Goal: Check status: Check status

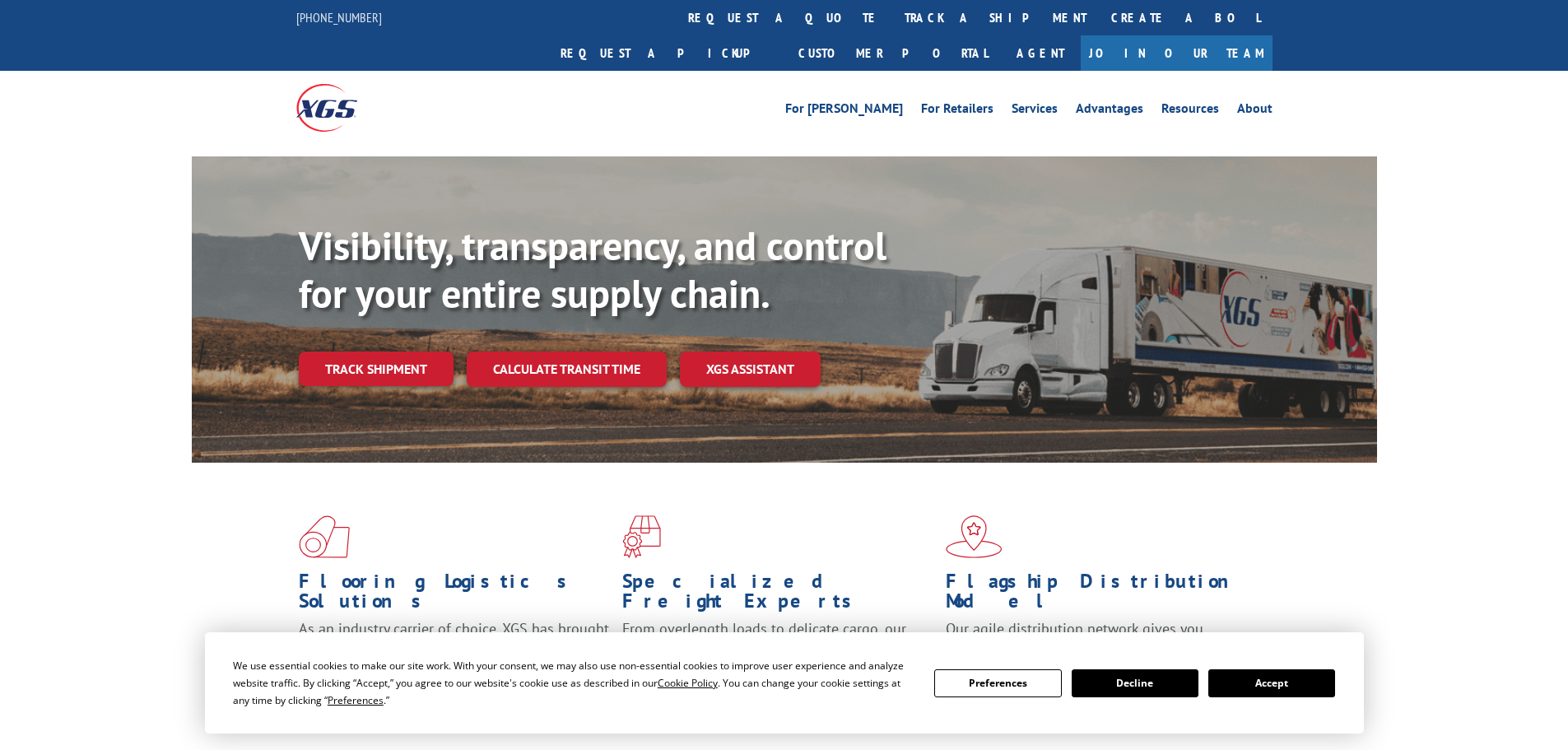
click at [1295, 681] on button "Accept" at bounding box center [1272, 683] width 127 height 28
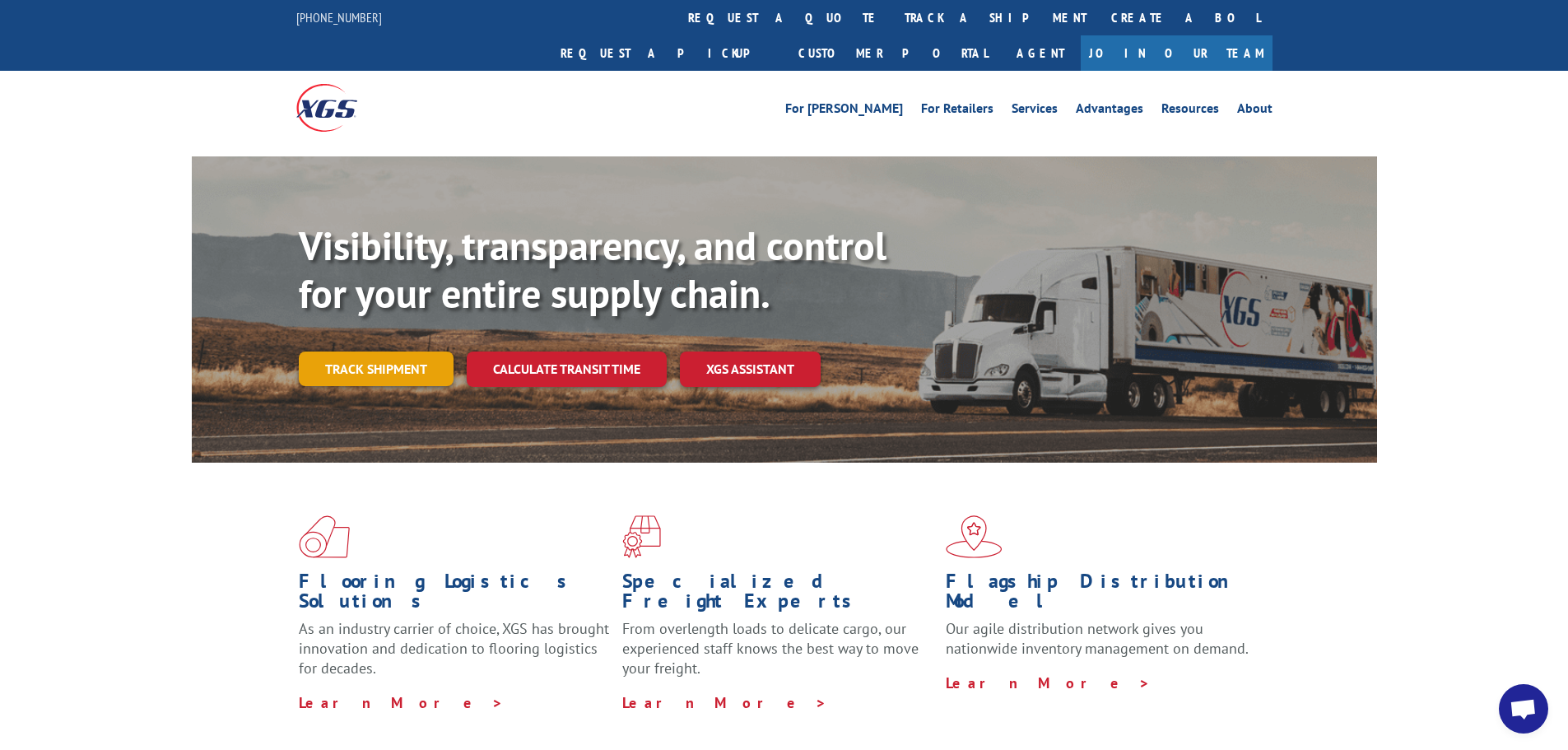
click at [379, 351] on link "Track shipment" at bounding box center [376, 368] width 155 height 35
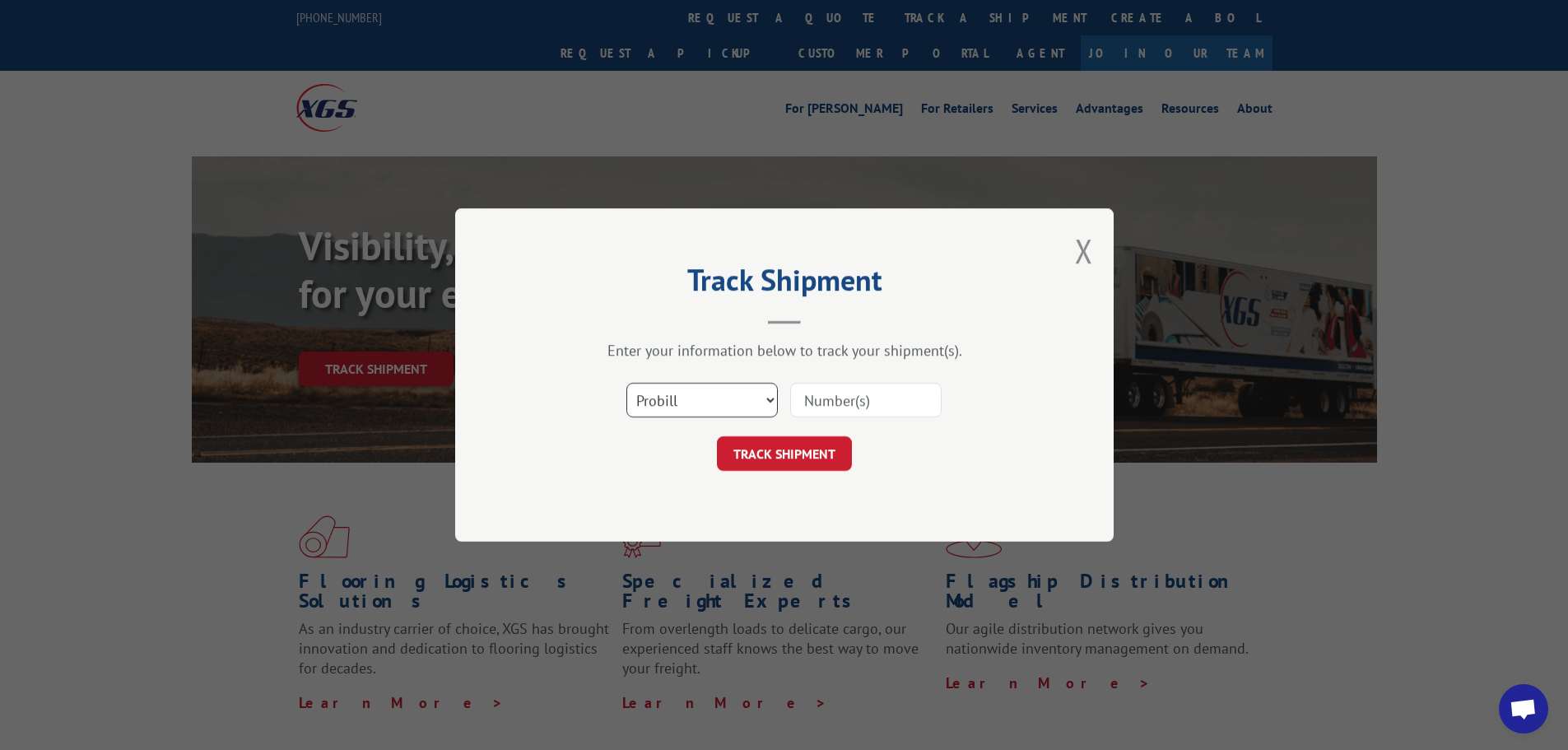
click at [671, 405] on select "Select category... Probill BOL PO" at bounding box center [701, 400] width 151 height 35
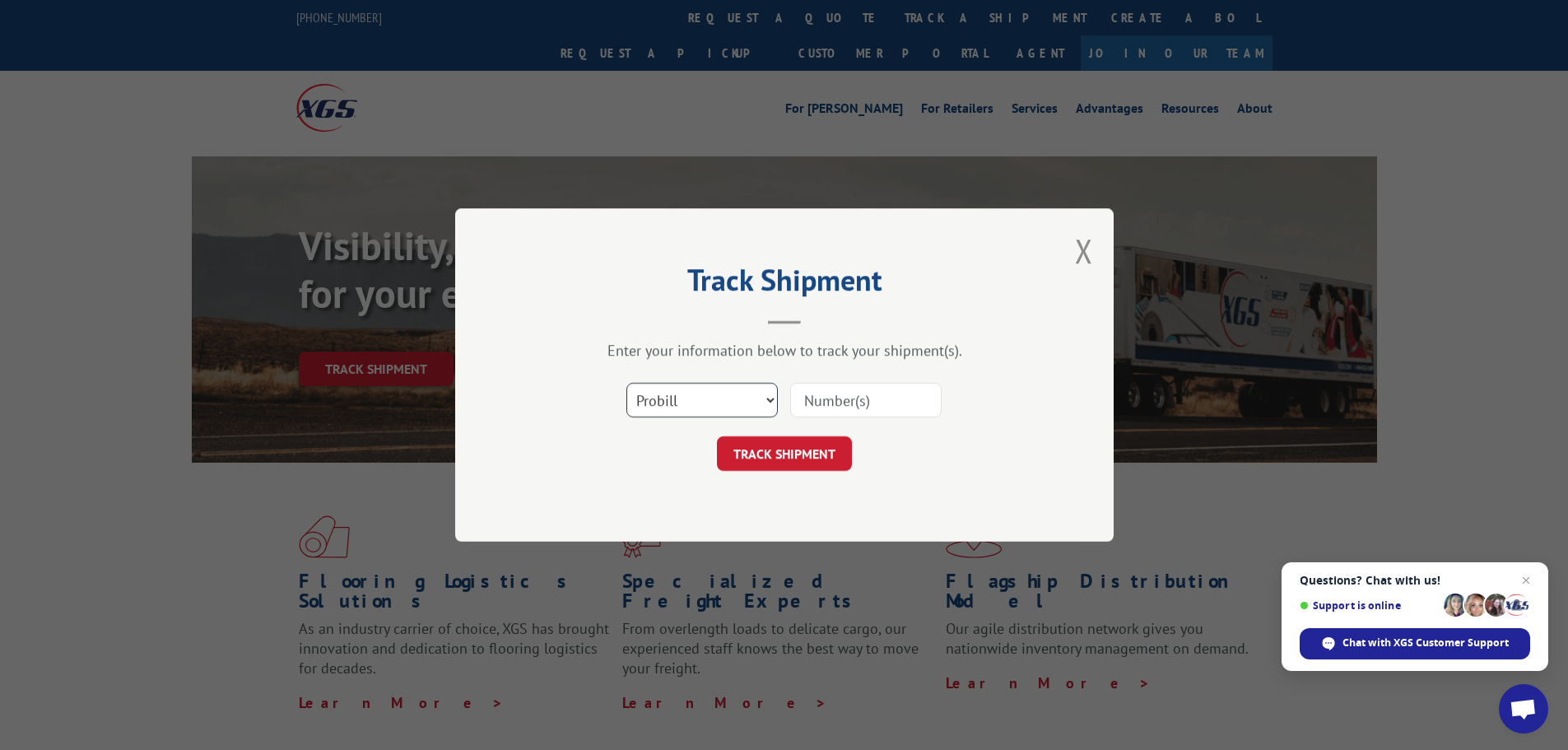
select select "po"
click at [626, 383] on select "Select category... Probill BOL PO" at bounding box center [701, 400] width 151 height 35
click at [824, 392] on input at bounding box center [866, 400] width 151 height 35
paste input "04523319"
type input "04523319"
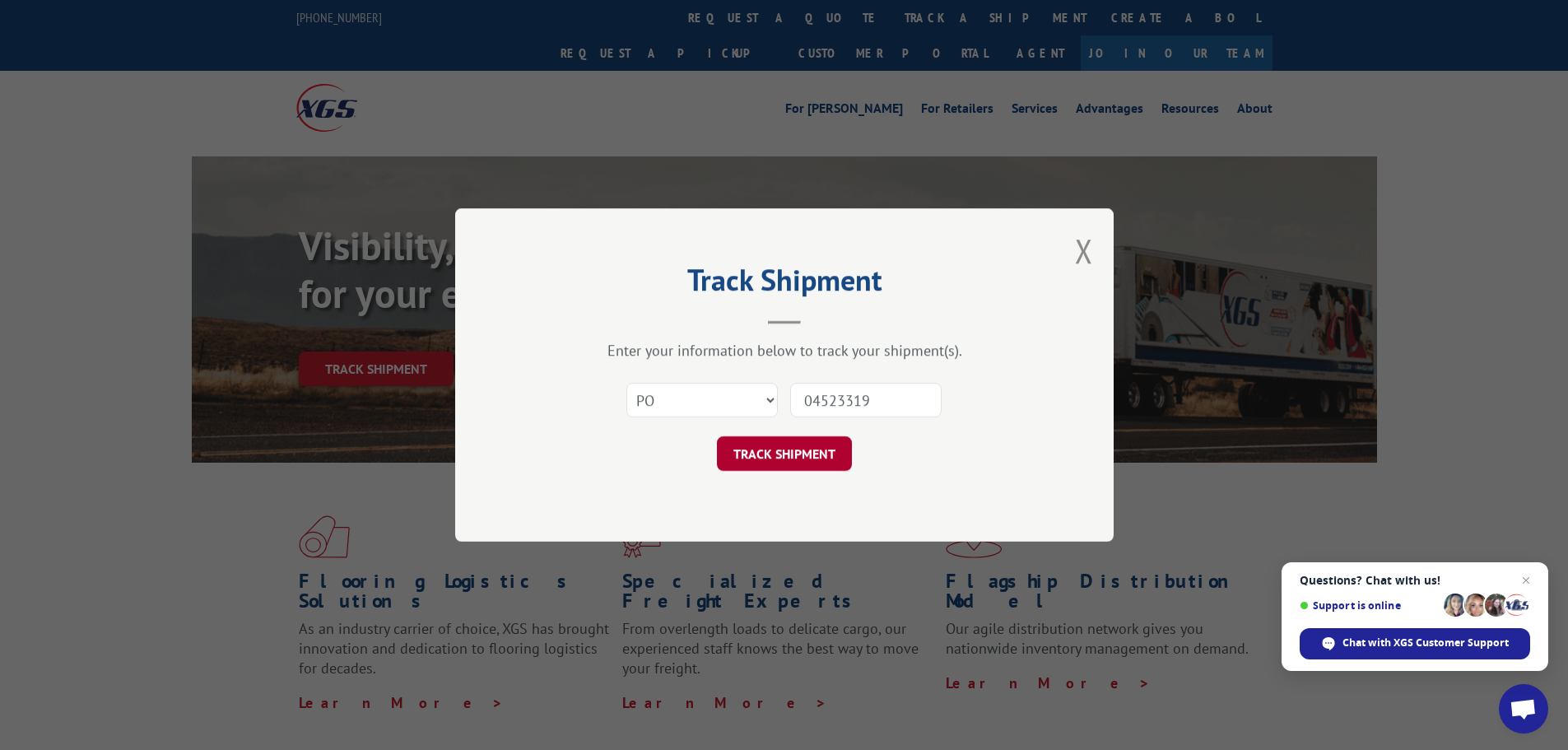
click at [812, 461] on button "TRACK SHIPMENT" at bounding box center [784, 454] width 135 height 35
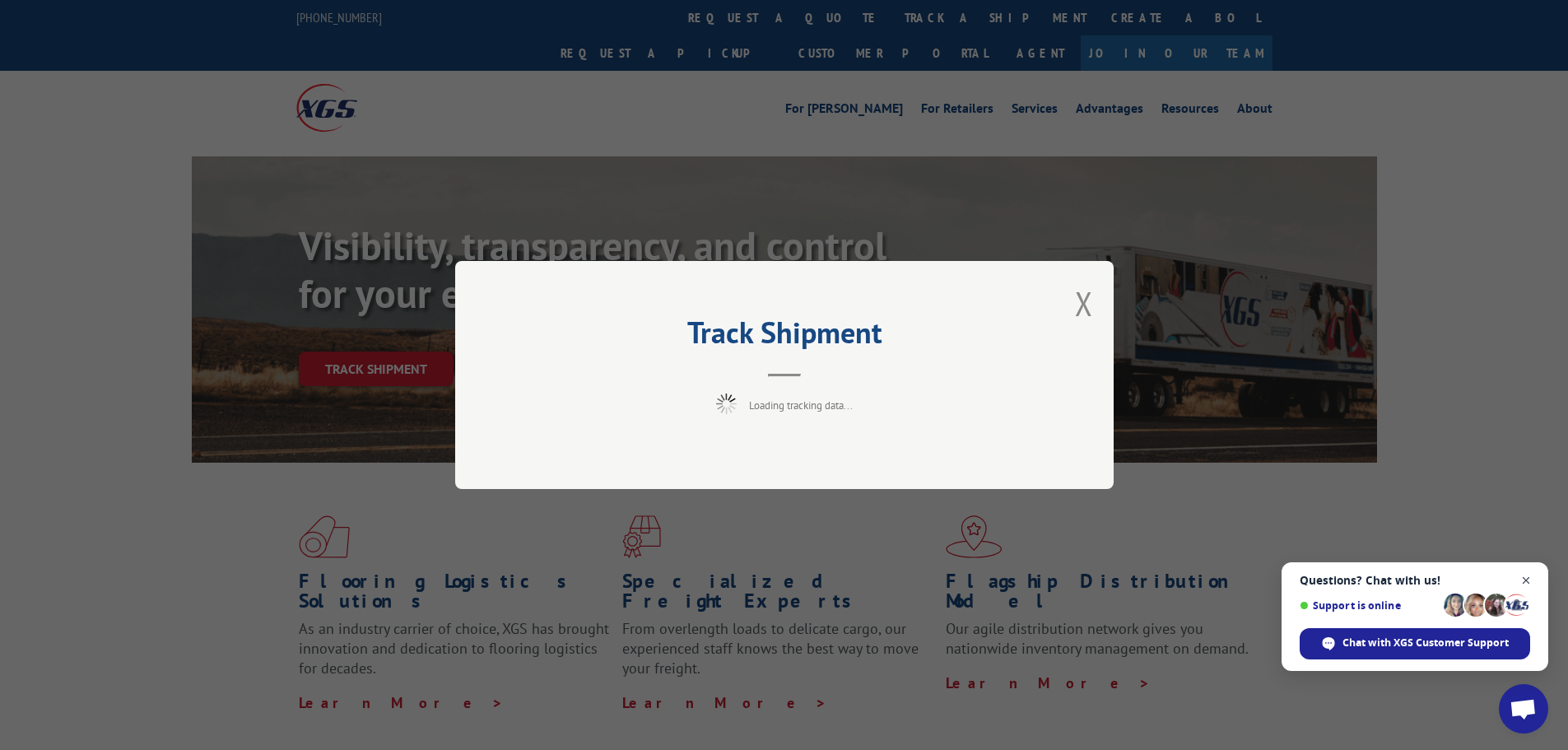
click at [1528, 572] on span "Close chat" at bounding box center [1527, 581] width 20 height 20
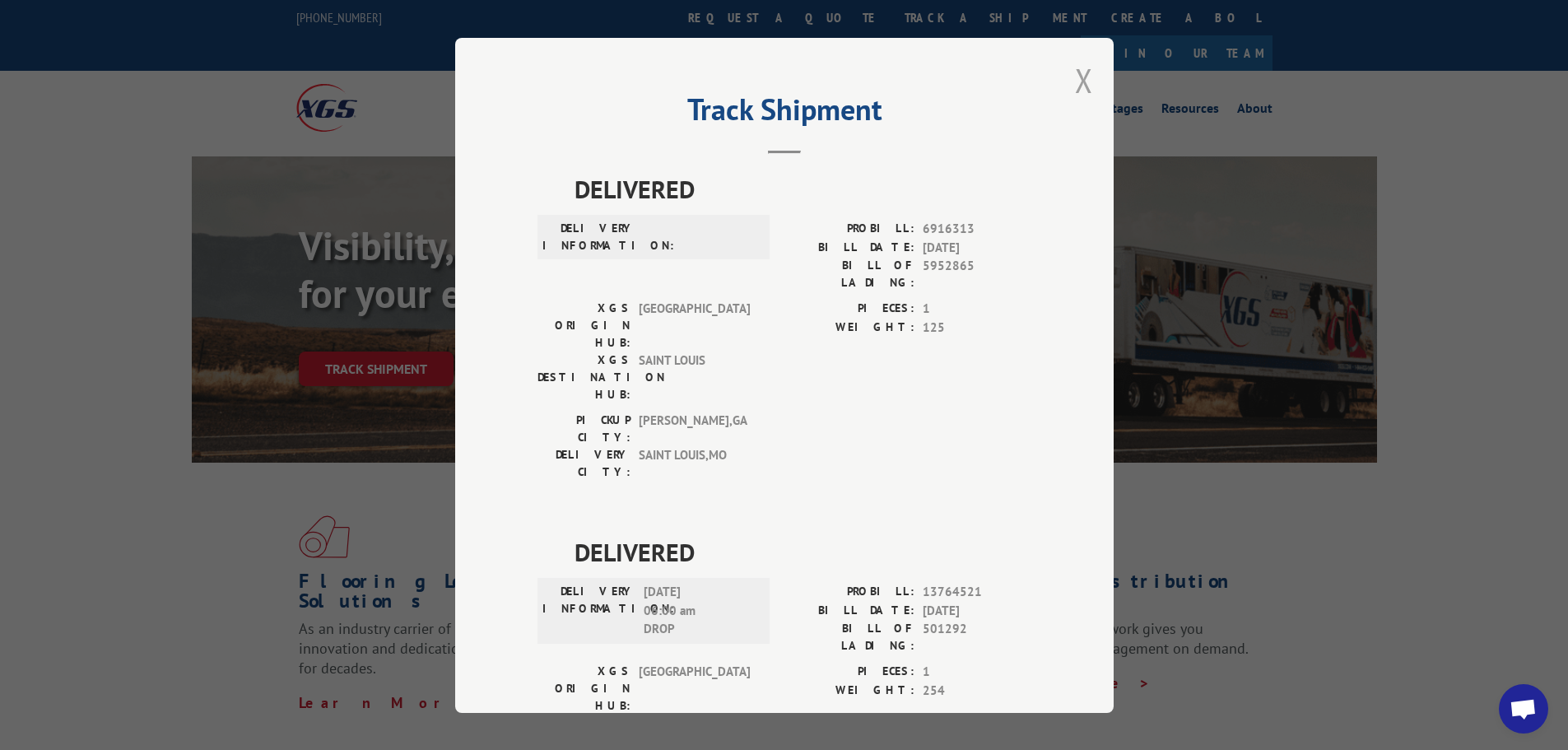
click at [1080, 80] on button "Close modal" at bounding box center [1084, 80] width 18 height 44
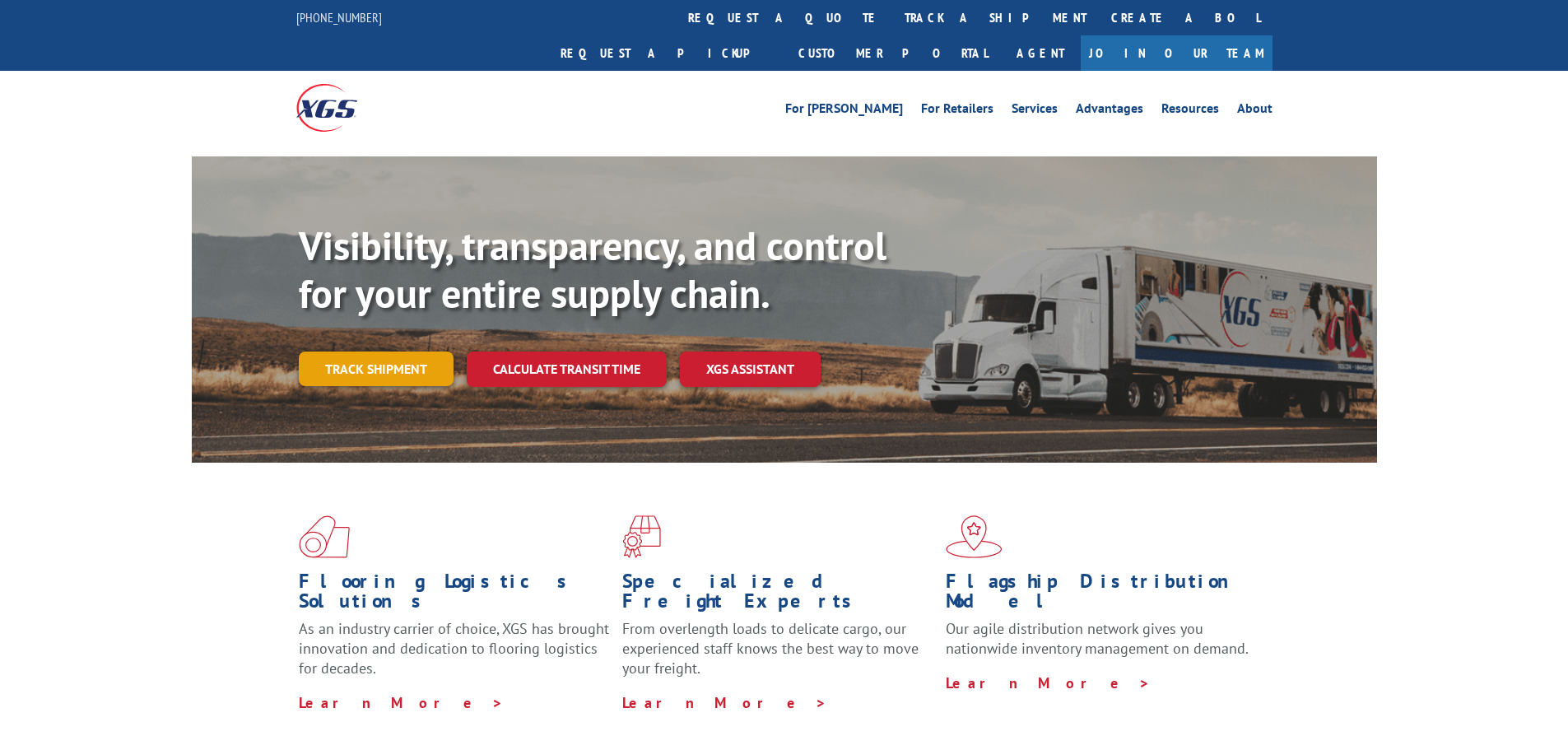
click at [392, 351] on link "Track shipment" at bounding box center [376, 368] width 155 height 35
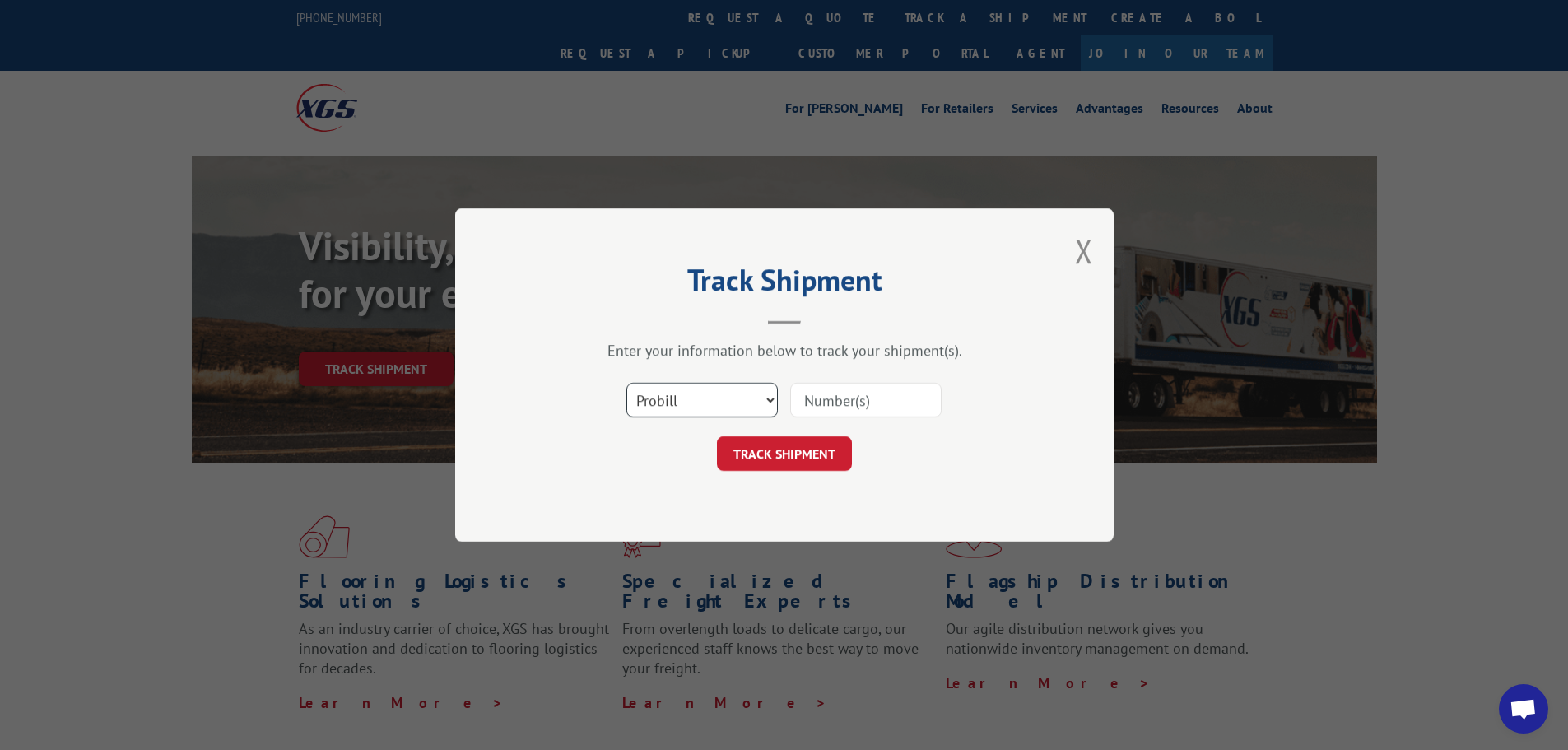
click at [636, 400] on select "Select category... Probill BOL PO" at bounding box center [701, 400] width 151 height 35
select select "po"
click at [626, 383] on select "Select category... Probill BOL PO" at bounding box center [701, 400] width 151 height 35
click at [815, 395] on input at bounding box center [866, 400] width 151 height 35
paste input "04522492"
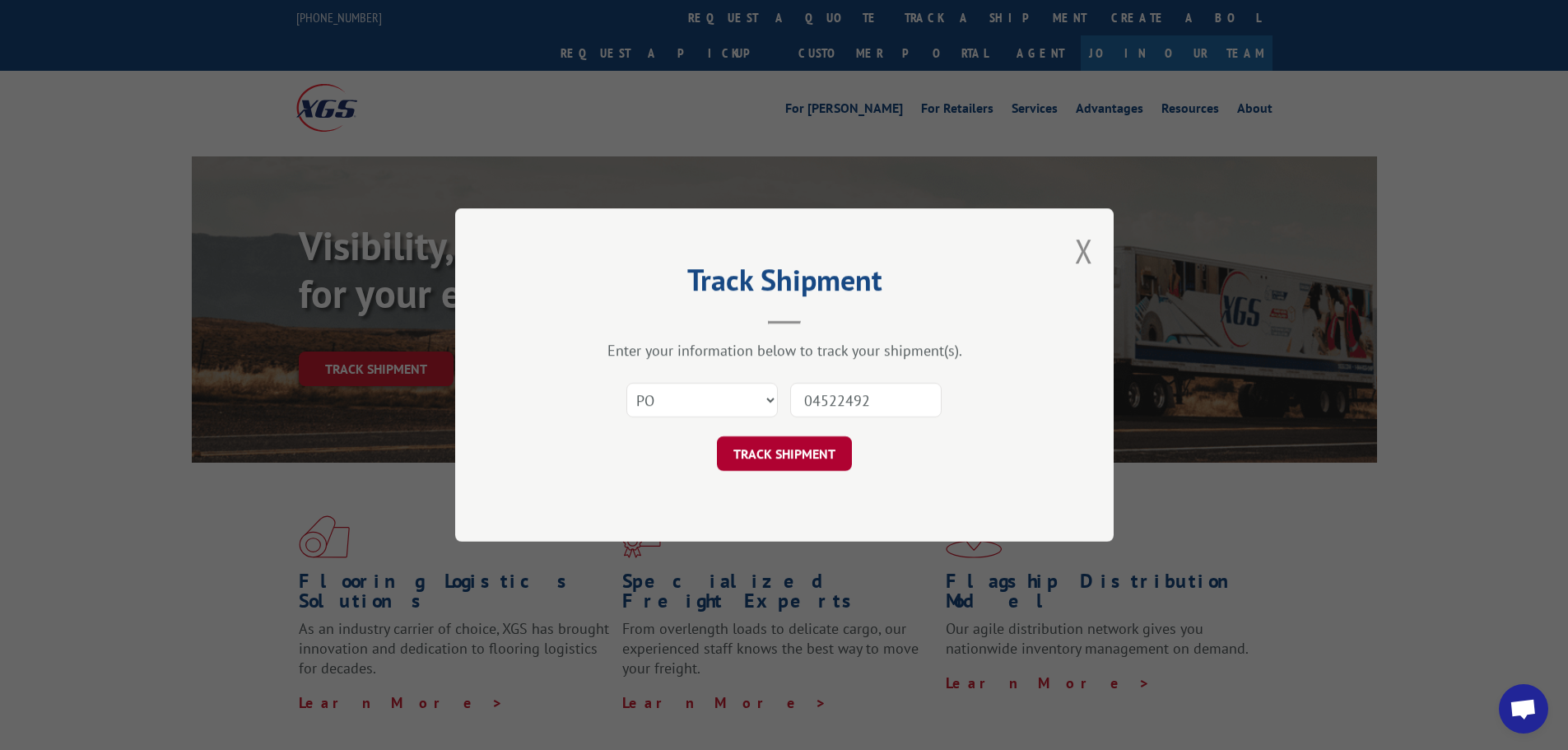
type input "04522492"
click at [796, 444] on button "TRACK SHIPMENT" at bounding box center [784, 454] width 135 height 35
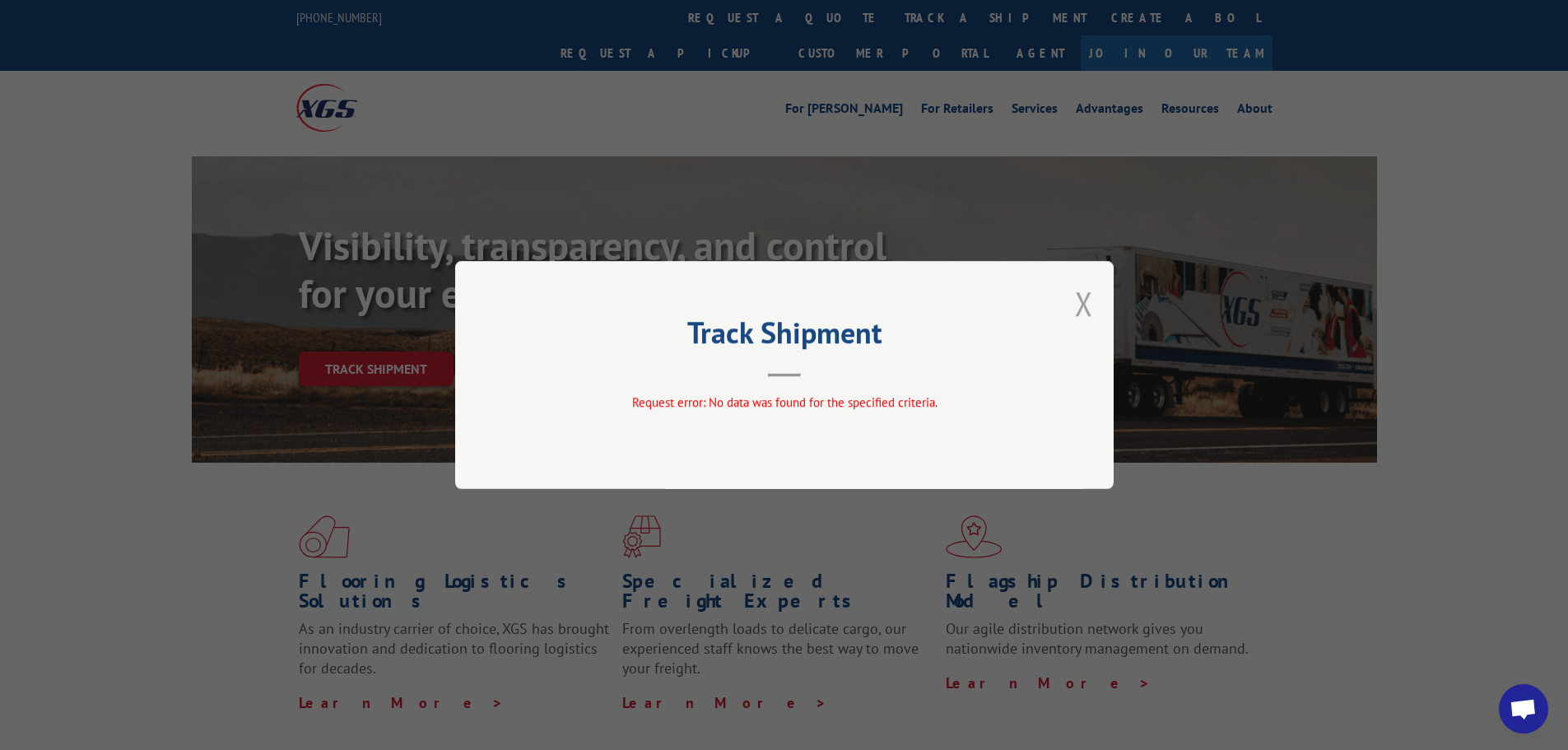
click at [1086, 292] on button "Close modal" at bounding box center [1084, 304] width 18 height 44
